Goal: Find specific page/section: Find specific page/section

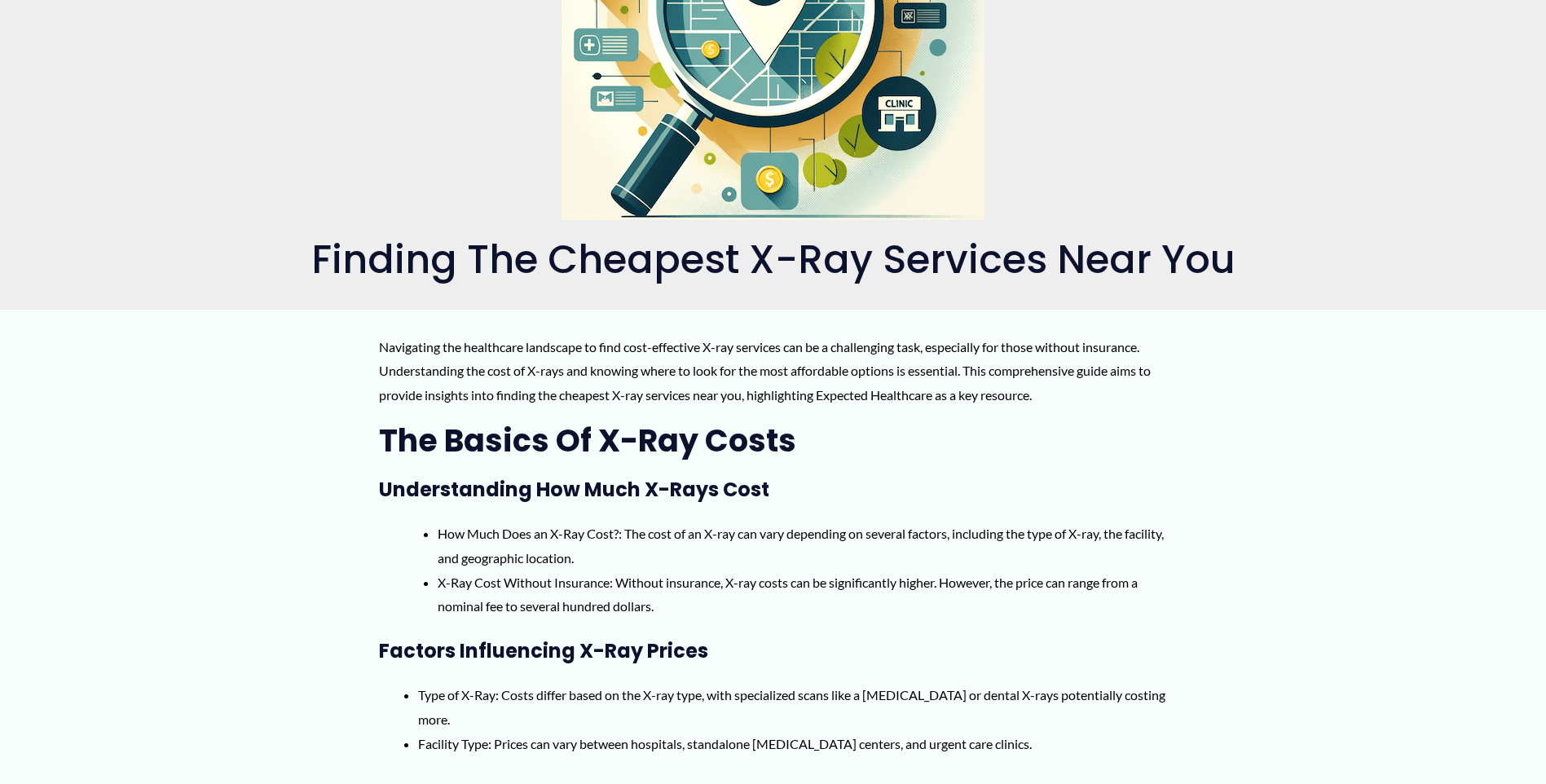
scroll to position [326, 0]
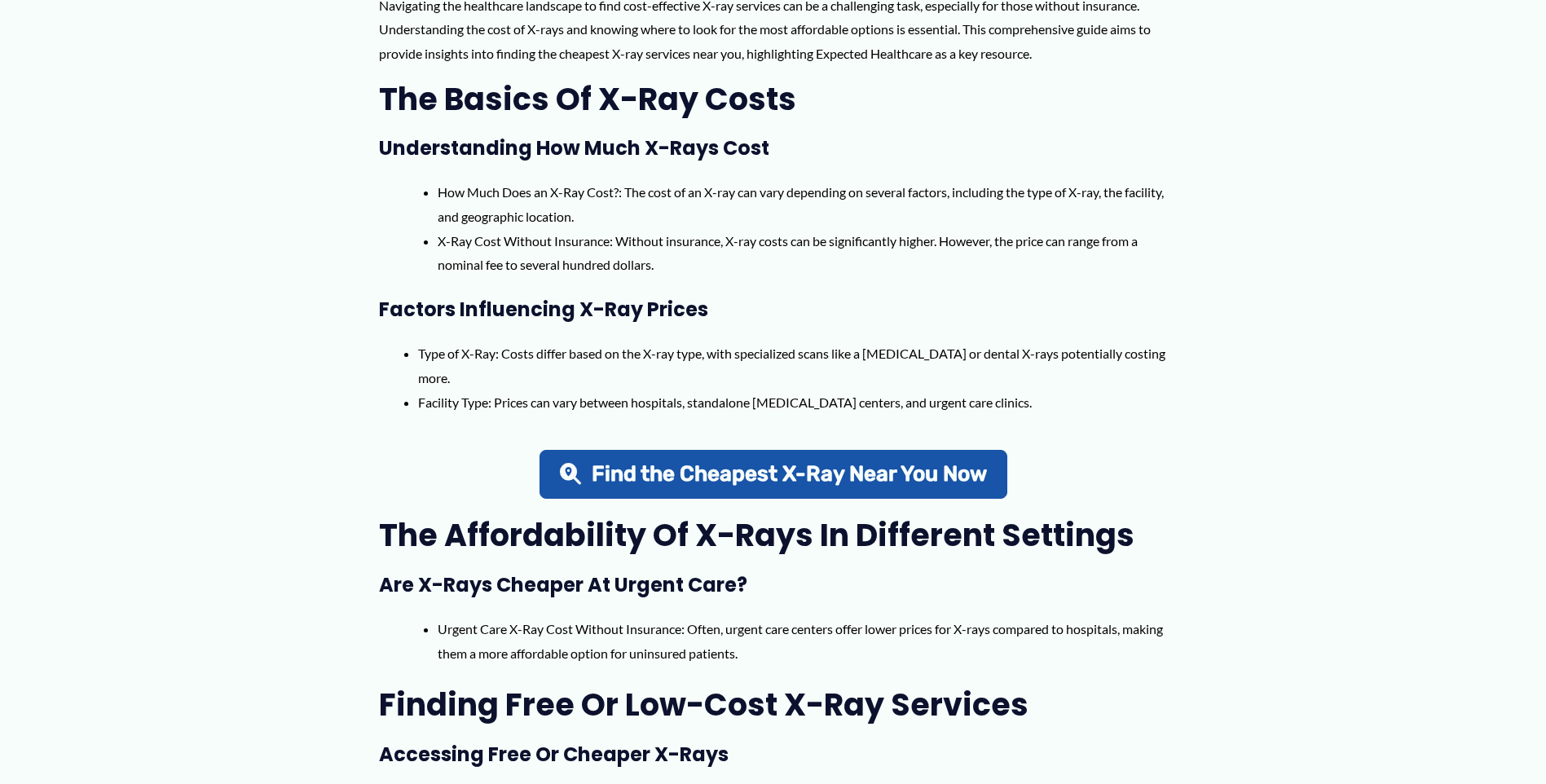
scroll to position [733, 0]
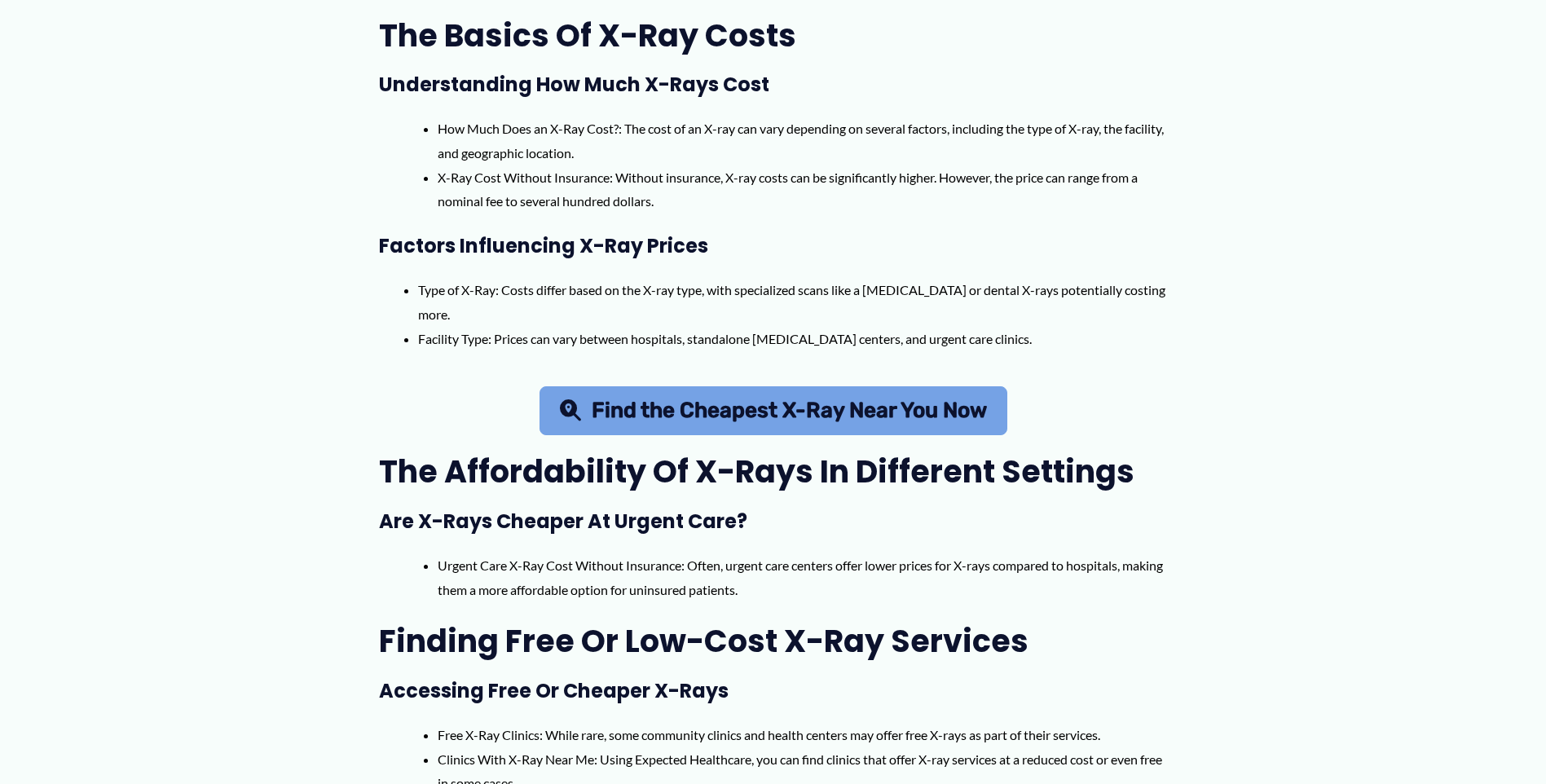
click at [685, 434] on link "Find the Cheapest X-Ray Near You Now" at bounding box center [773, 411] width 468 height 49
